Goal: Go to known website: Access a specific website the user already knows

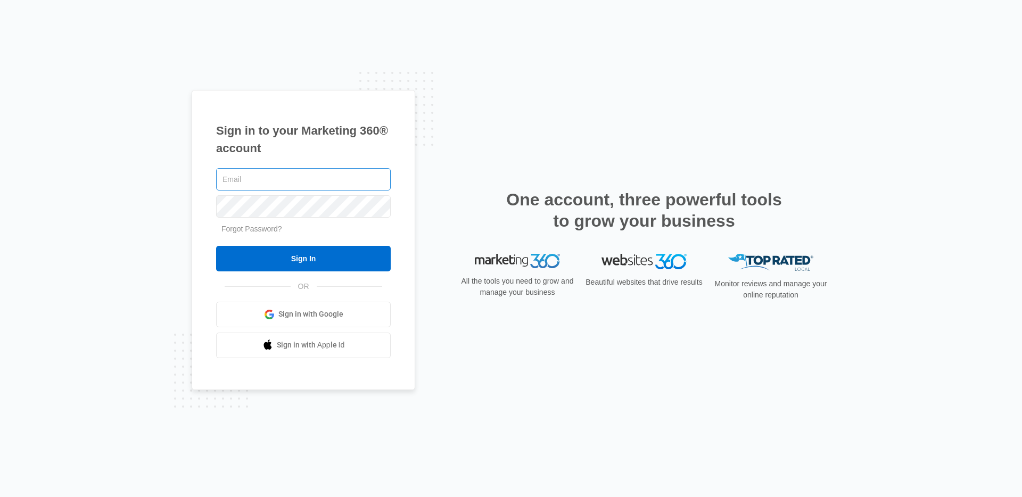
click at [243, 172] on input "text" at bounding box center [303, 179] width 175 height 22
type input "[PERSON_NAME][EMAIL_ADDRESS][PERSON_NAME][DOMAIN_NAME]"
click at [216, 246] on input "Sign In" at bounding box center [303, 259] width 175 height 26
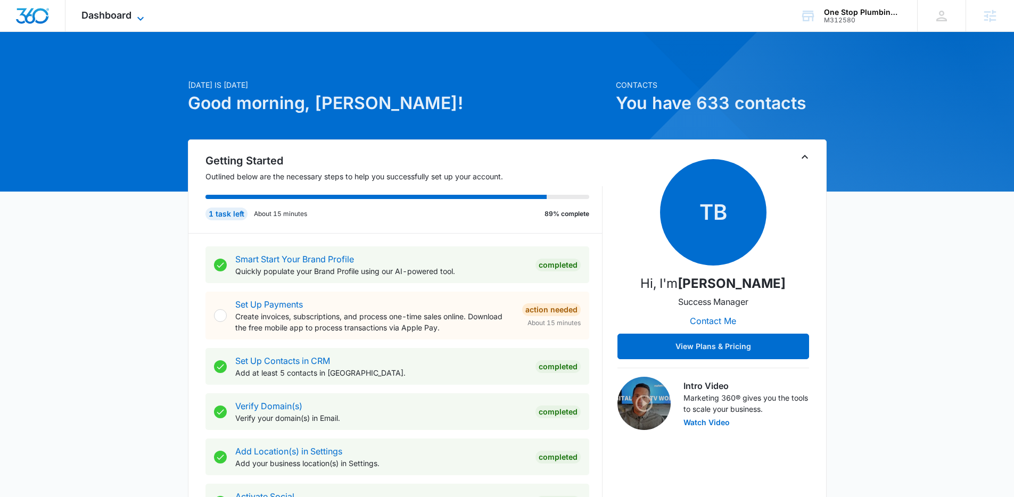
click at [118, 14] on span "Dashboard" at bounding box center [106, 15] width 50 height 11
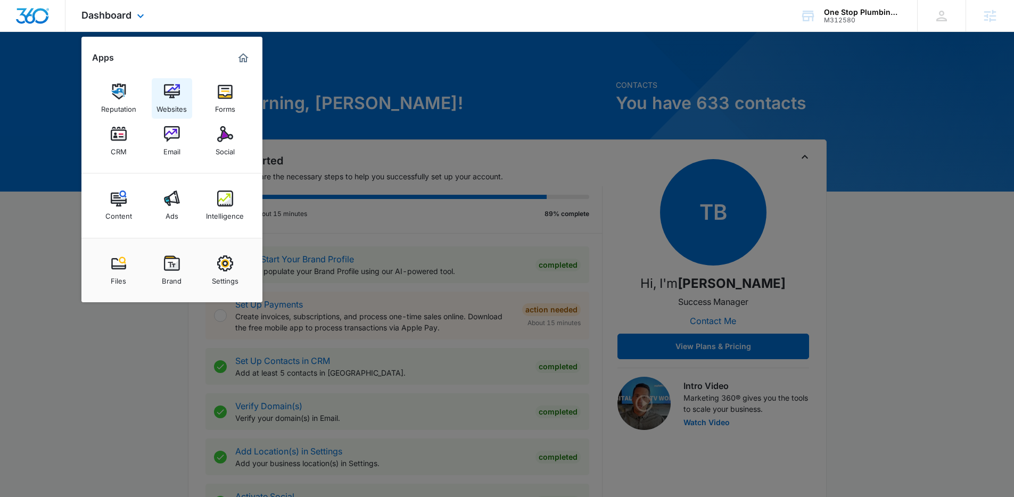
click at [176, 103] on div "Websites" at bounding box center [171, 106] width 30 height 14
